Goal: Task Accomplishment & Management: Manage account settings

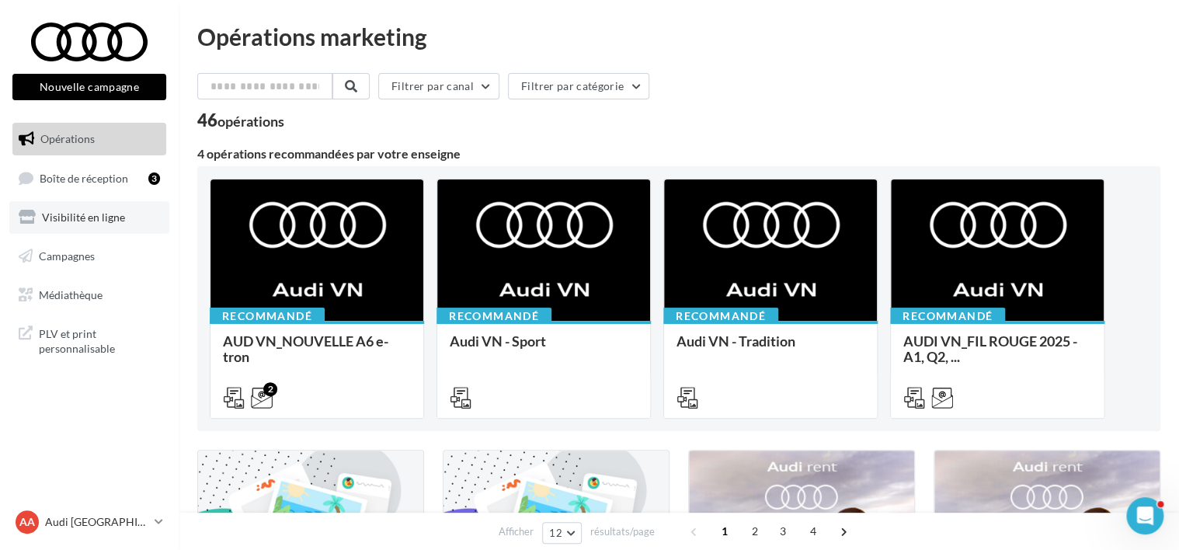
click at [92, 224] on link "Visibilité en ligne" at bounding box center [89, 217] width 160 height 33
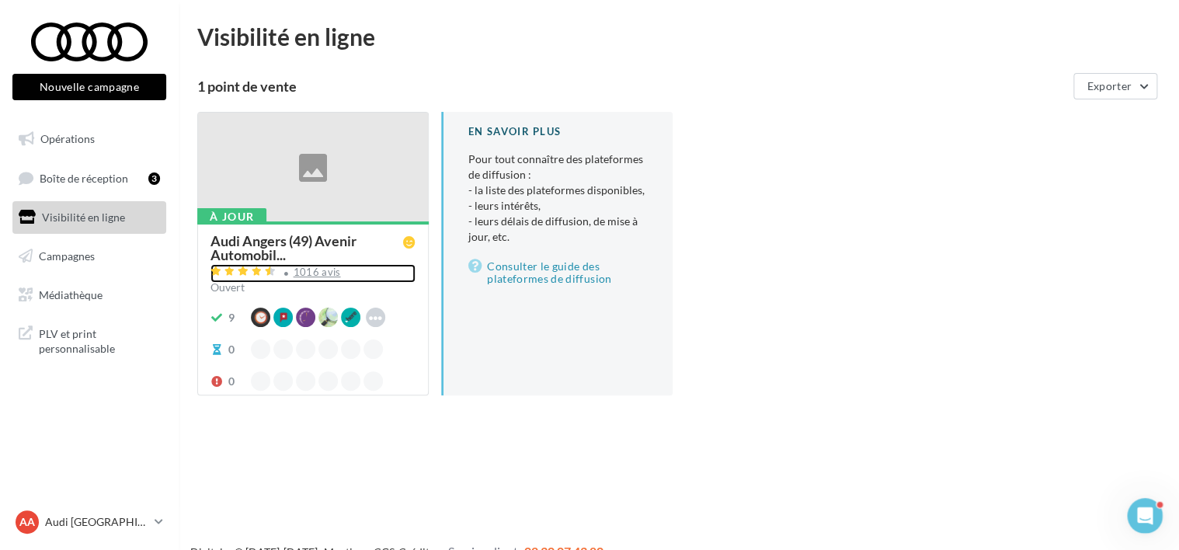
click at [310, 272] on div "1016 avis" at bounding box center [316, 272] width 47 height 10
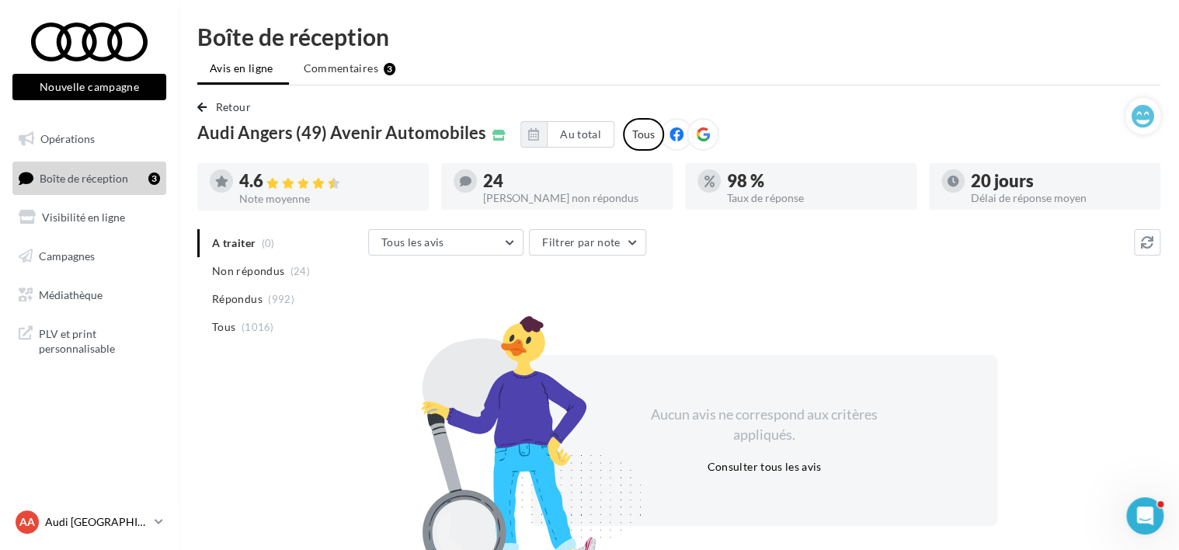
click at [58, 516] on p "Audi [GEOGRAPHIC_DATA]" at bounding box center [96, 522] width 103 height 16
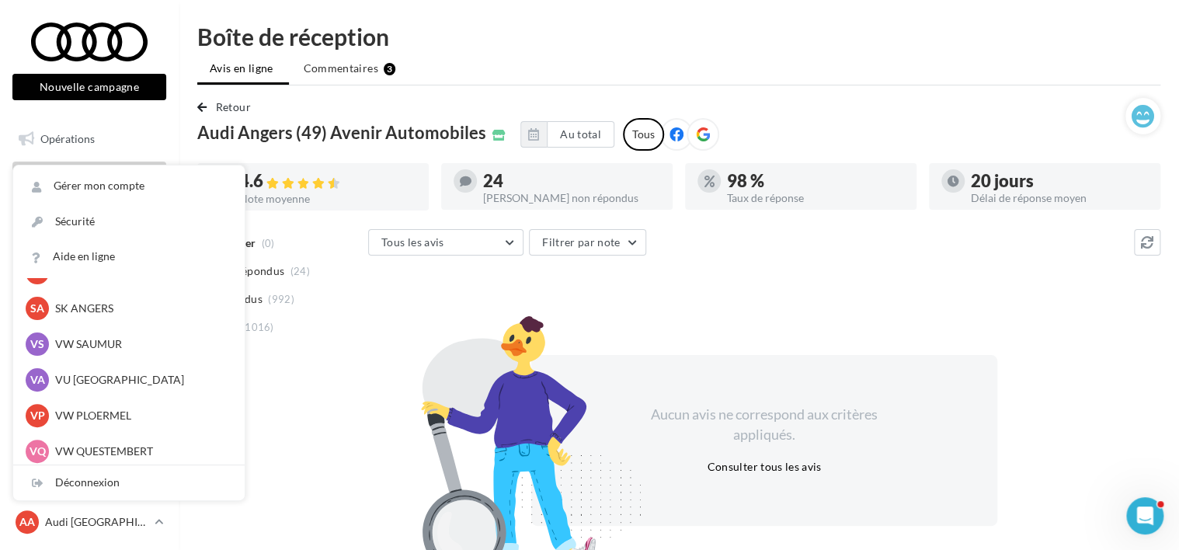
scroll to position [143, 0]
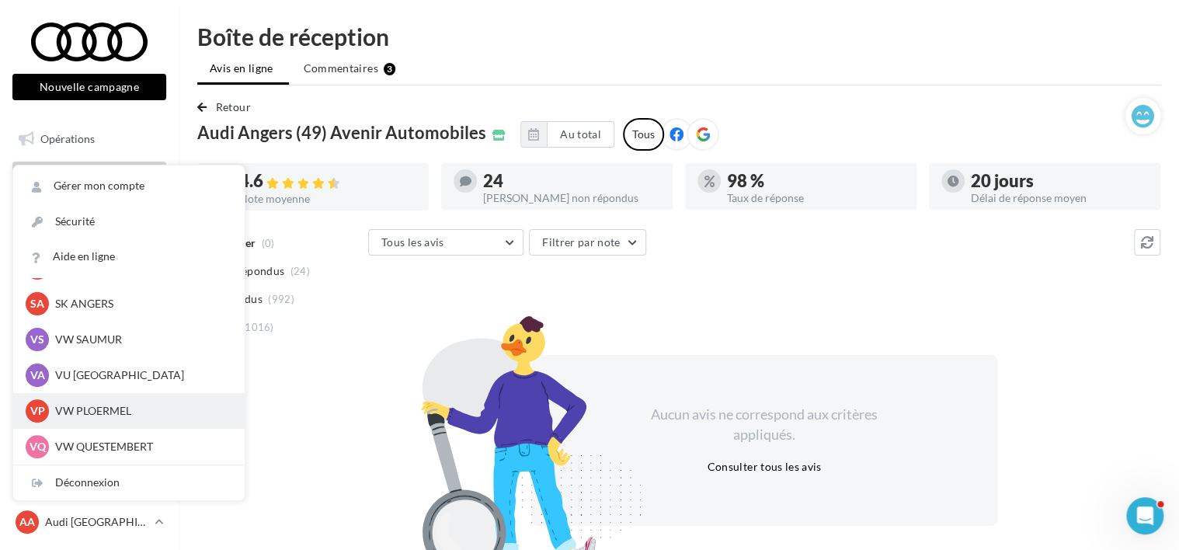
click at [86, 410] on p "VW PLOERMEL" at bounding box center [140, 411] width 171 height 16
